Goal: Navigation & Orientation: Find specific page/section

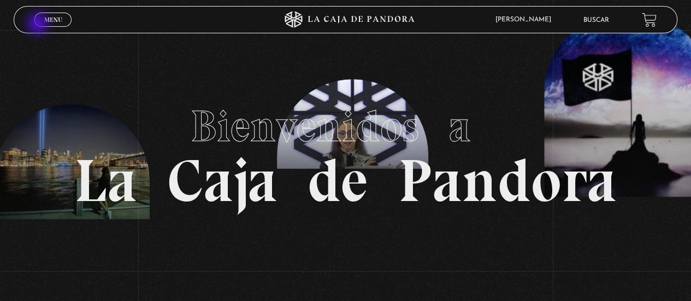
click at [39, 25] on link "Menu Cerrar" at bounding box center [52, 20] width 37 height 14
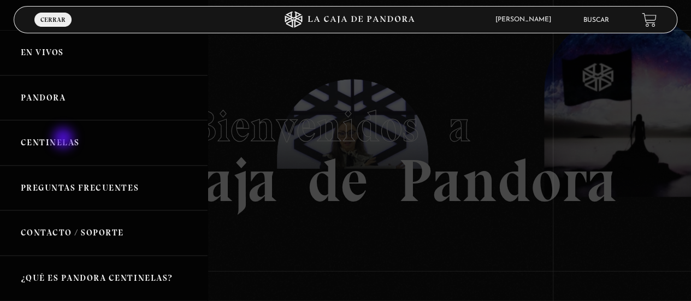
click at [64, 139] on link "Centinelas" at bounding box center [104, 142] width 208 height 45
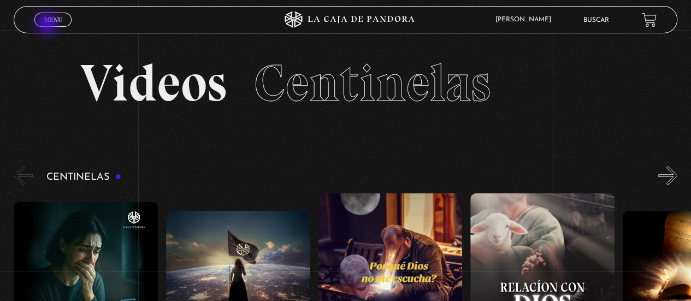
click at [48, 24] on link "Menu Cerrar" at bounding box center [52, 20] width 37 height 14
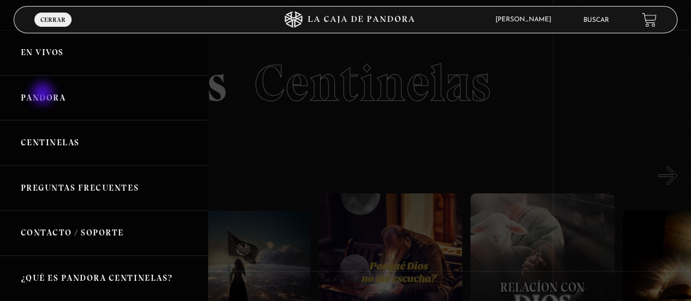
click at [44, 96] on link "Pandora" at bounding box center [104, 97] width 208 height 45
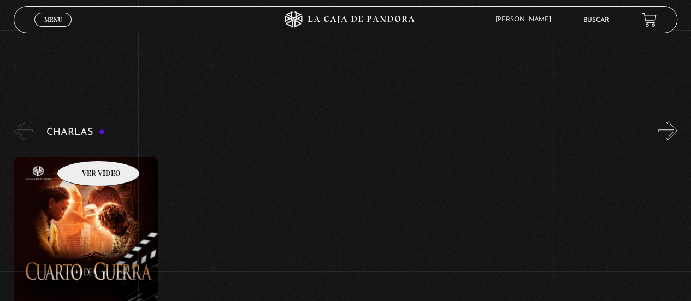
scroll to position [98, 0]
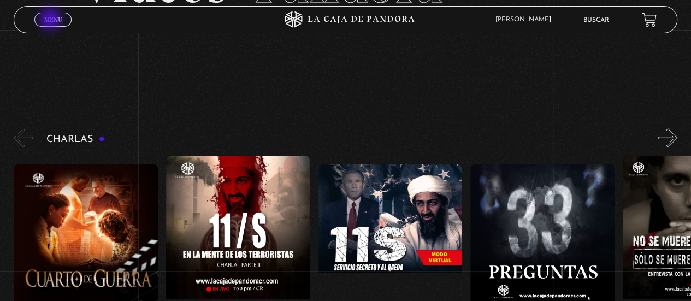
click at [51, 20] on span "Menu" at bounding box center [53, 19] width 18 height 7
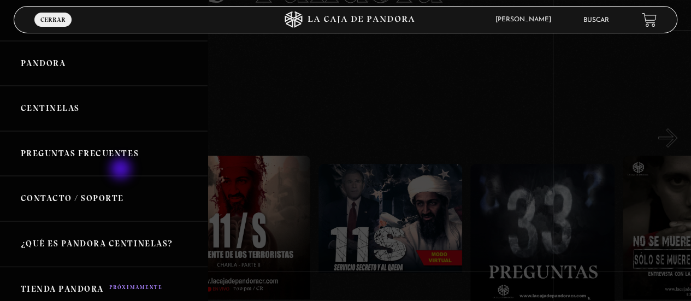
scroll to position [0, 0]
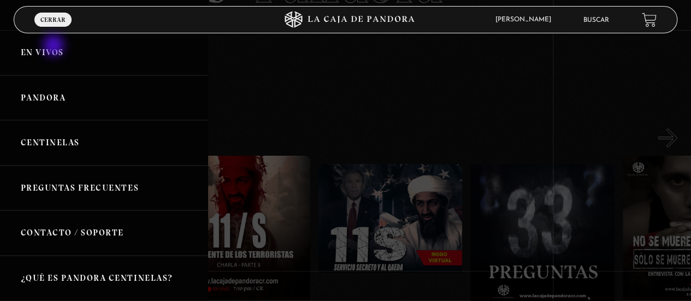
click at [55, 46] on link "En vivos" at bounding box center [104, 52] width 208 height 45
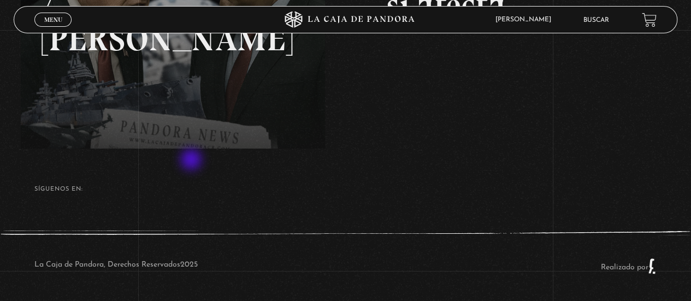
scroll to position [138, 0]
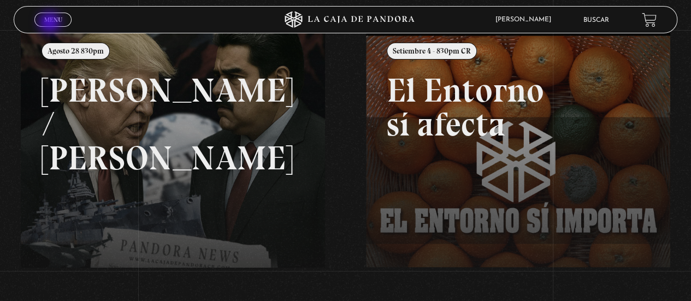
click at [51, 23] on link "Menu Cerrar" at bounding box center [52, 20] width 37 height 14
